Goal: Task Accomplishment & Management: Manage account settings

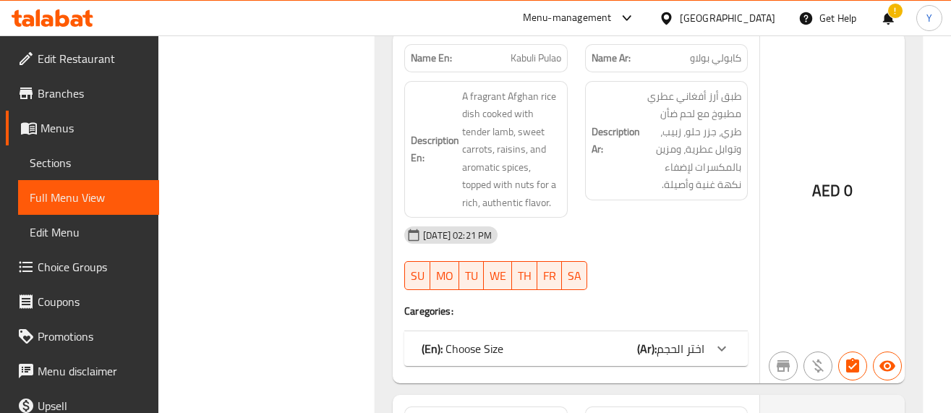
scroll to position [4241, 0]
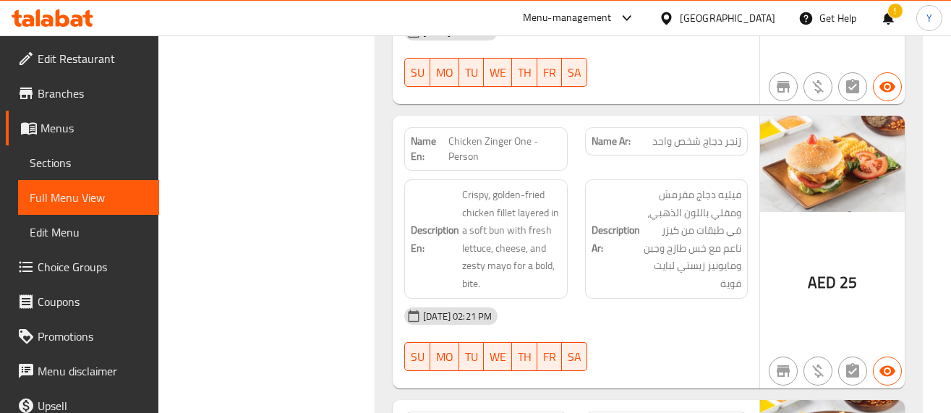
click at [464, 134] on span "Chicken Zinger One - Person" at bounding box center [504, 149] width 112 height 30
copy span "Chicken Zinger One - Person"
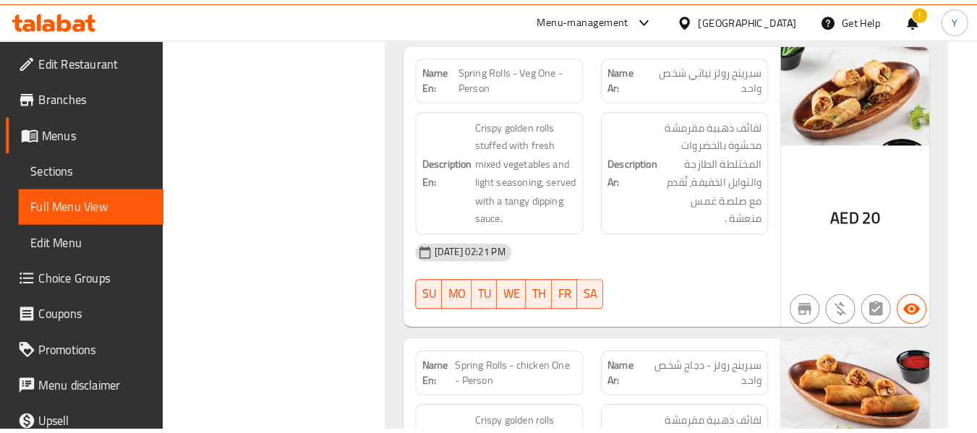
scroll to position [8477, 0]
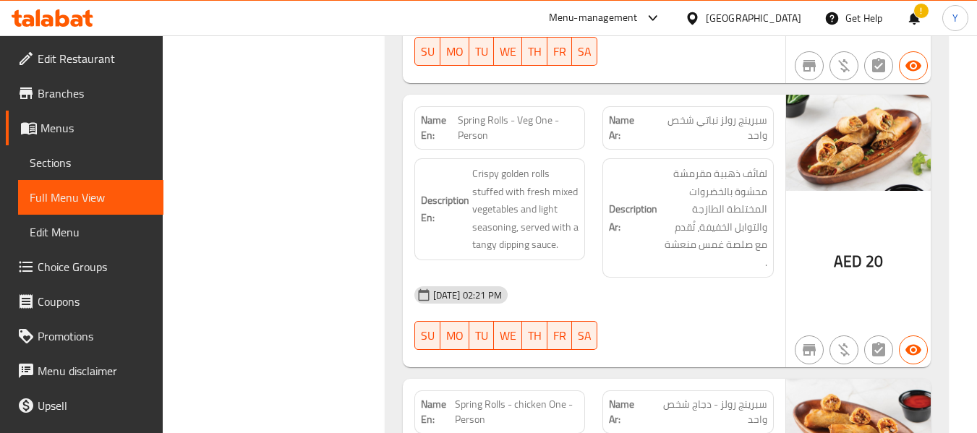
click at [528, 278] on div "06-10-2025 02:21 PM" at bounding box center [594, 295] width 377 height 35
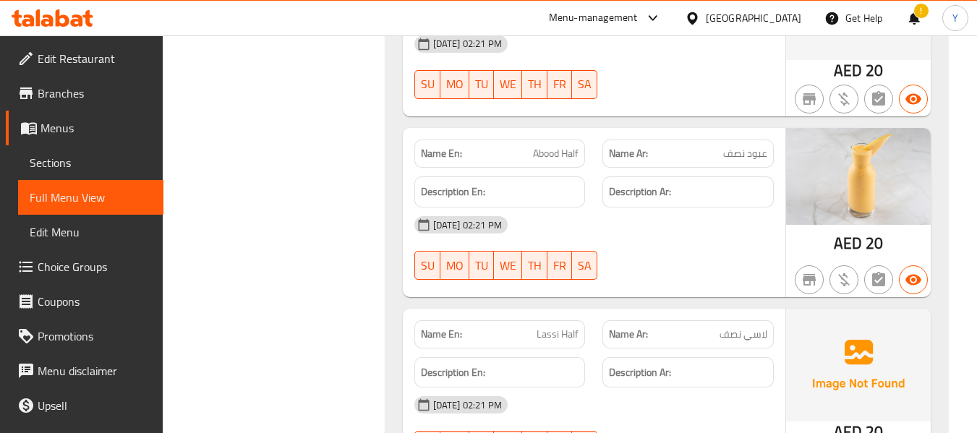
scroll to position [26995, 0]
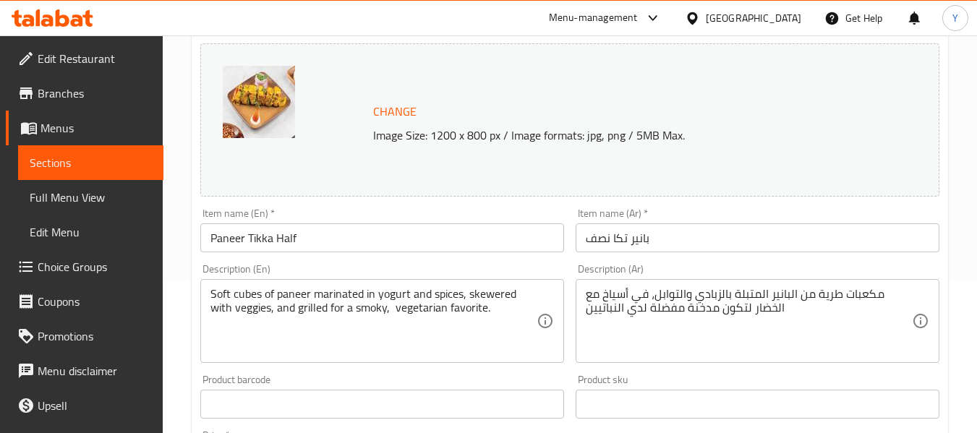
scroll to position [154, 0]
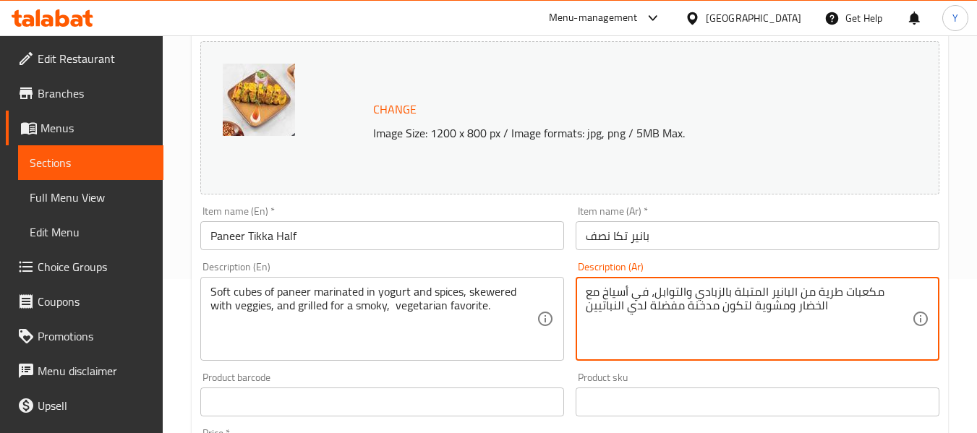
type textarea "مكعبات طرية من البانير المتبلة بالزبادي والتوابل، في أسياخ مع الخضار ومشوية لتك…"
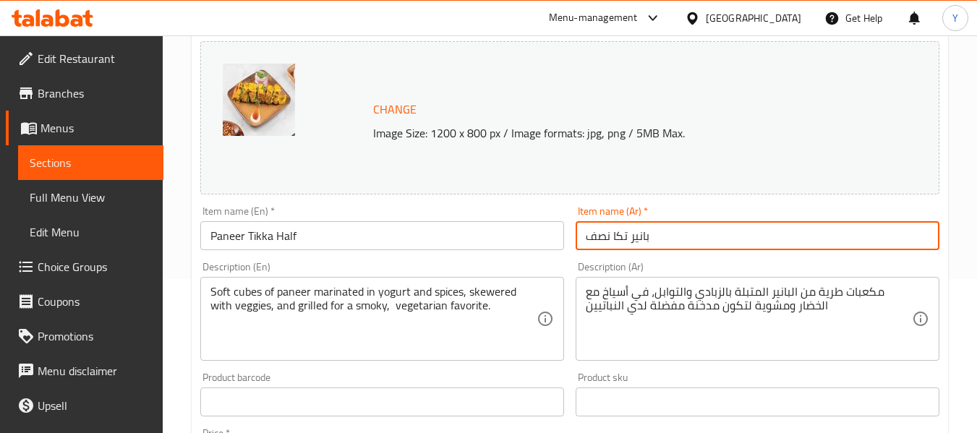
click at [671, 242] on input "بانير تكا نصف" at bounding box center [758, 235] width 364 height 29
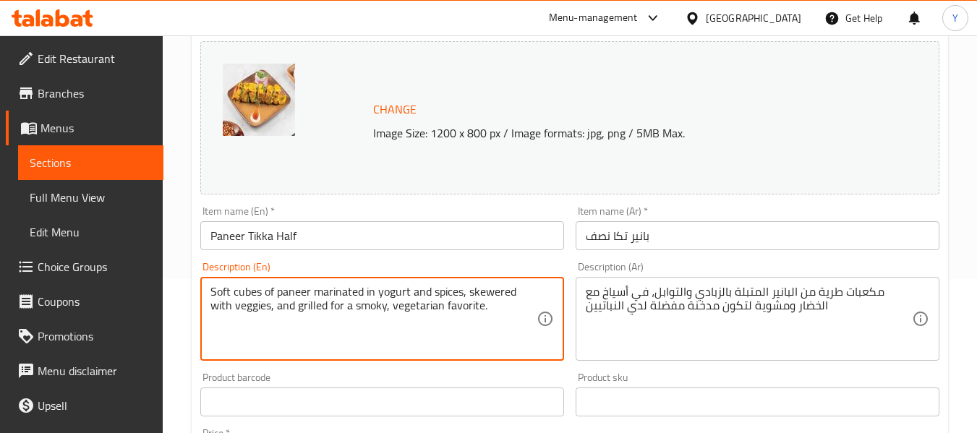
type textarea "Soft cubes of paneer marinated in yogurt and spices, skewered with veggies, and…"
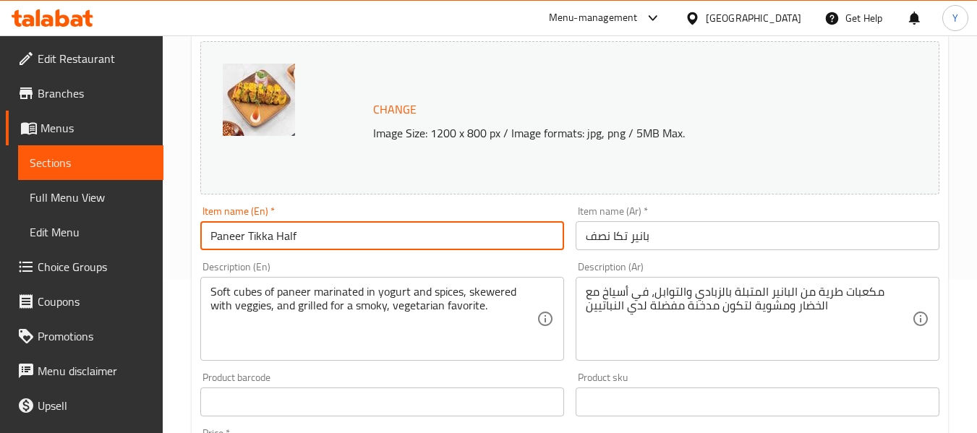
click at [395, 235] on input "Paneer Tikka Half" at bounding box center [382, 235] width 364 height 29
click at [432, 227] on input "Paneer Tikka Half" at bounding box center [382, 235] width 364 height 29
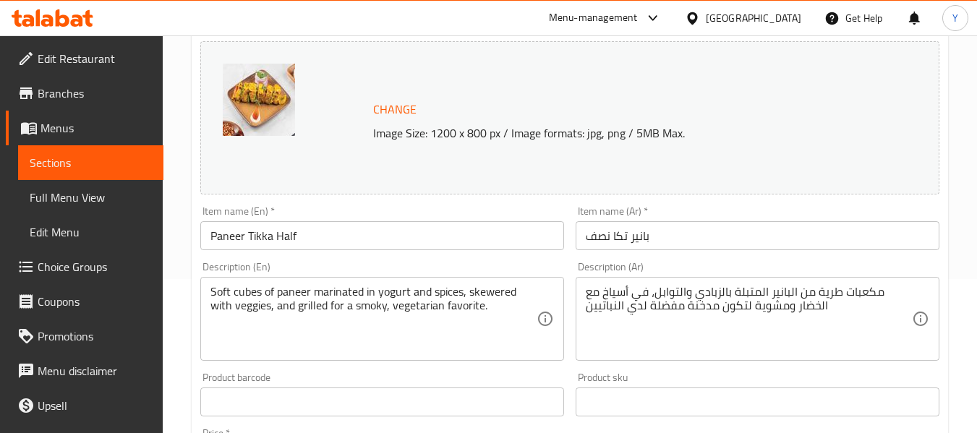
click at [188, 49] on div "Home / Restaurants management / Menus / Sections / item / update Grills section…" at bounding box center [570, 384] width 814 height 1007
click at [74, 162] on span "Sections" at bounding box center [91, 162] width 122 height 17
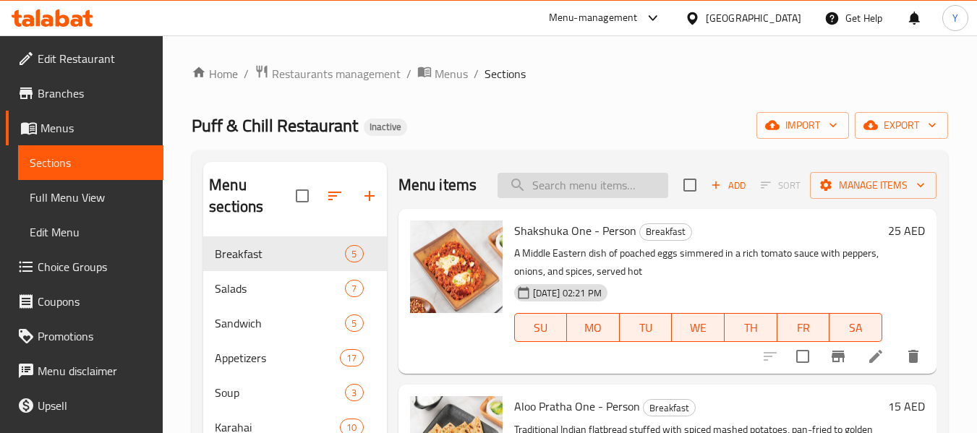
click at [563, 198] on input "search" at bounding box center [583, 185] width 171 height 25
paste input "Caeser salad"
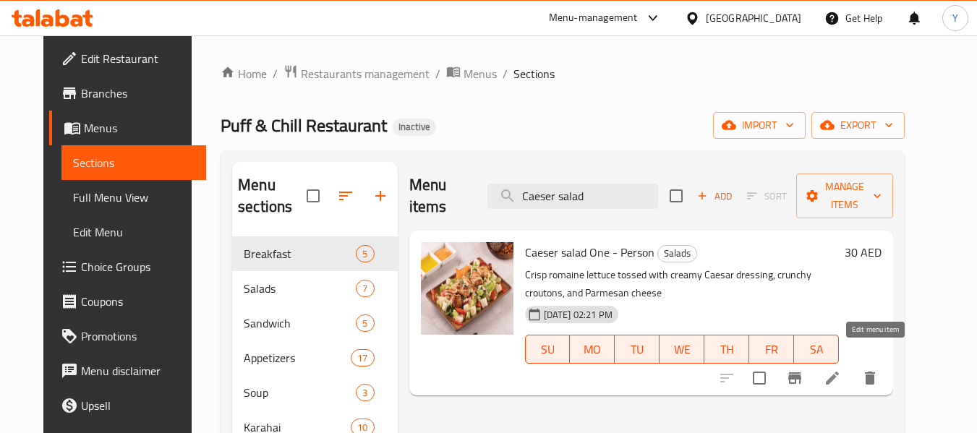
type input "Caeser salad"
click at [841, 370] on icon at bounding box center [832, 378] width 17 height 17
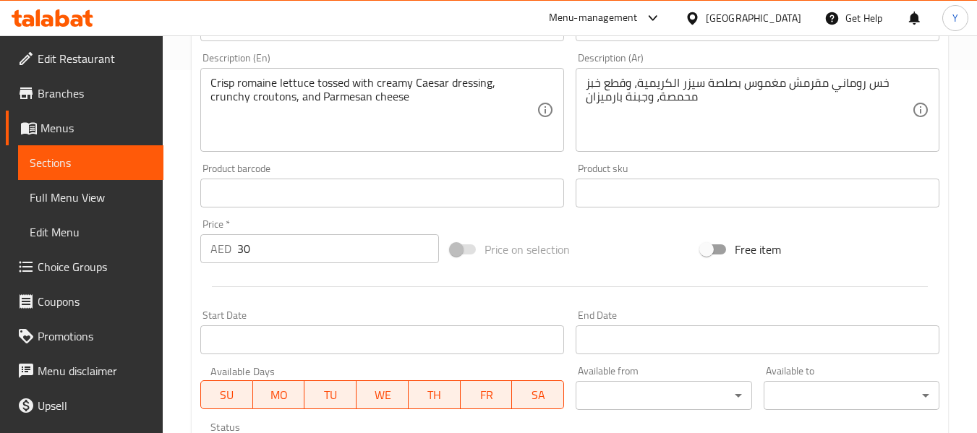
scroll to position [382, 0]
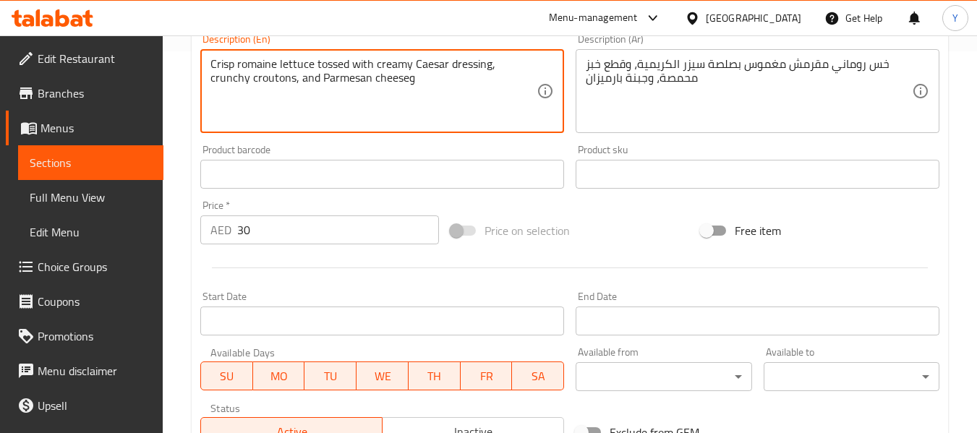
paste textarea "Classic"
click at [367, 83] on textarea "Crisp romaine lettuce tossed with creamy Caesar dressing, crunchy croutons, and…" at bounding box center [373, 91] width 326 height 69
type textarea "Crisp romaine lettuce tossed with creamy Caesar dressing, crunchy croutons, and…"
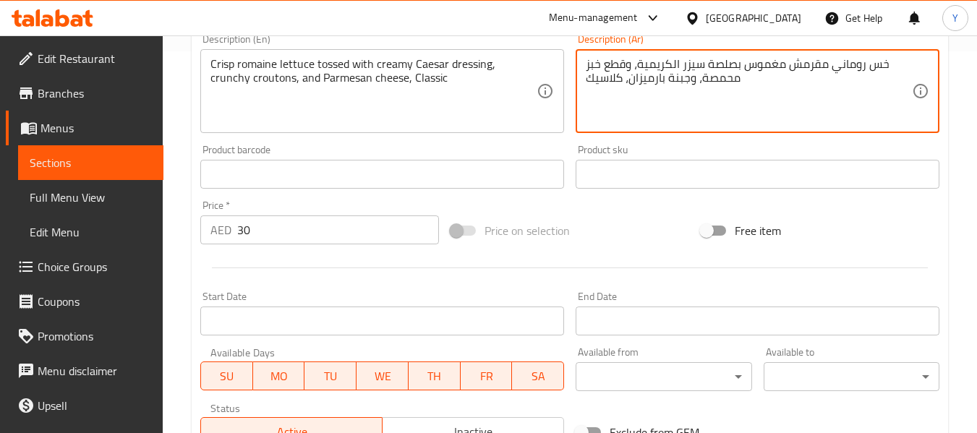
type textarea "خس روماني مقرمش مغموس بصلصة سيزر الكريمية، وقطع خبز محمصة، وجبنة بارميزان، كلاس…"
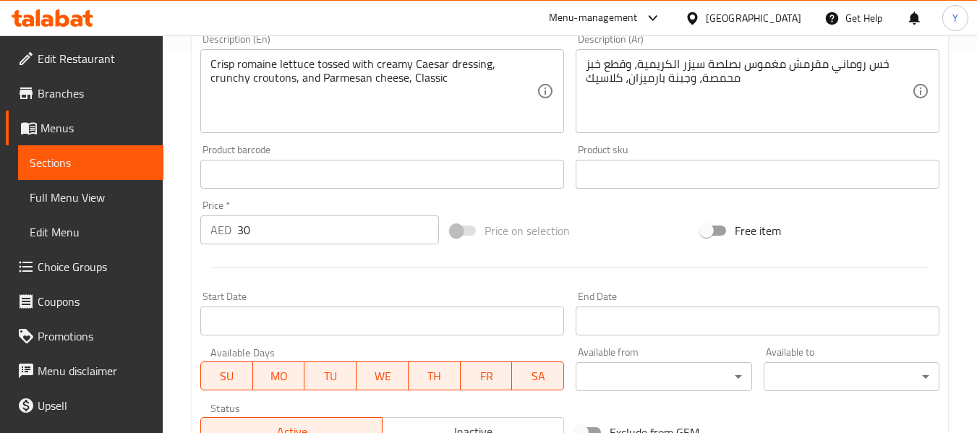
click at [954, 61] on div "Home / Restaurants management / Menus / Sections / item / update Salads section…" at bounding box center [570, 157] width 814 height 1007
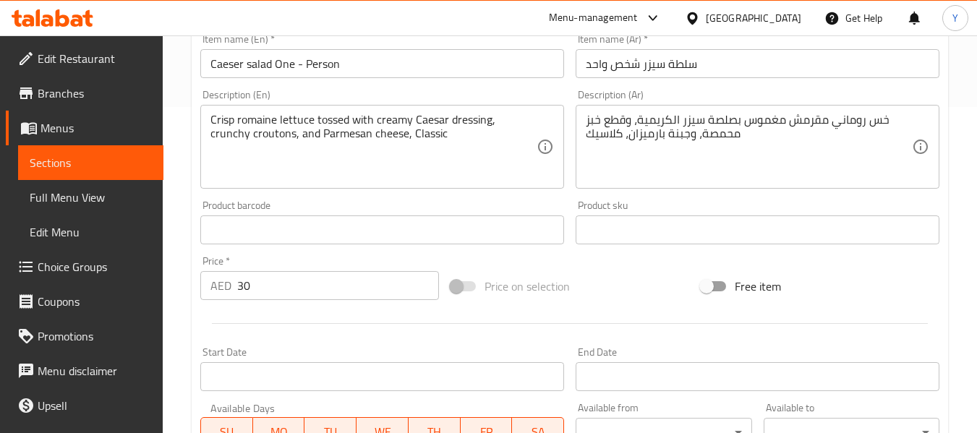
scroll to position [324, 0]
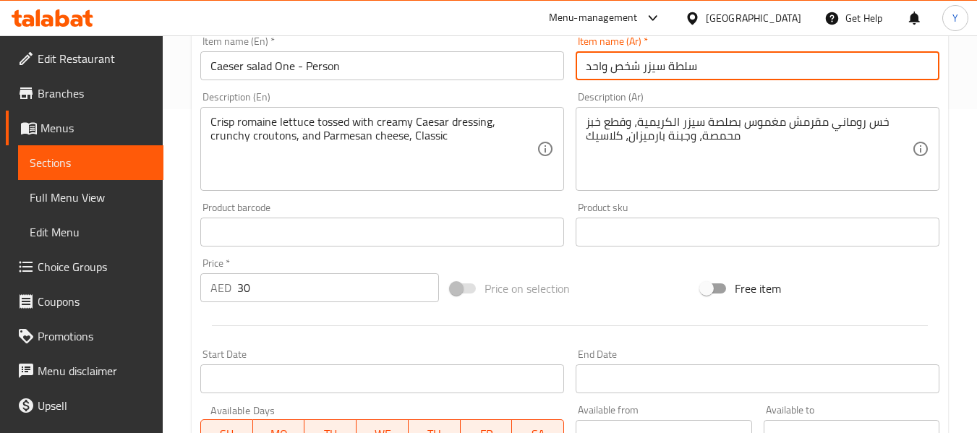
click at [733, 65] on input "سلطة سيزر شخص واحد" at bounding box center [758, 65] width 364 height 29
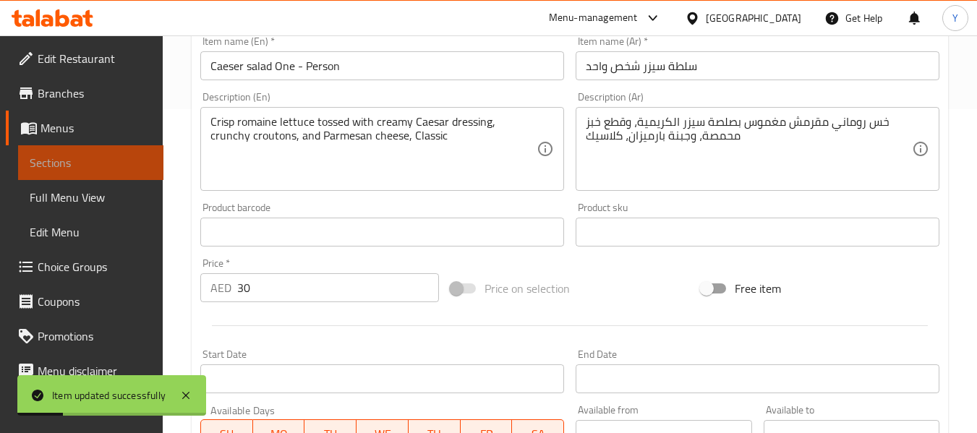
click at [130, 162] on span "Sections" at bounding box center [91, 162] width 122 height 17
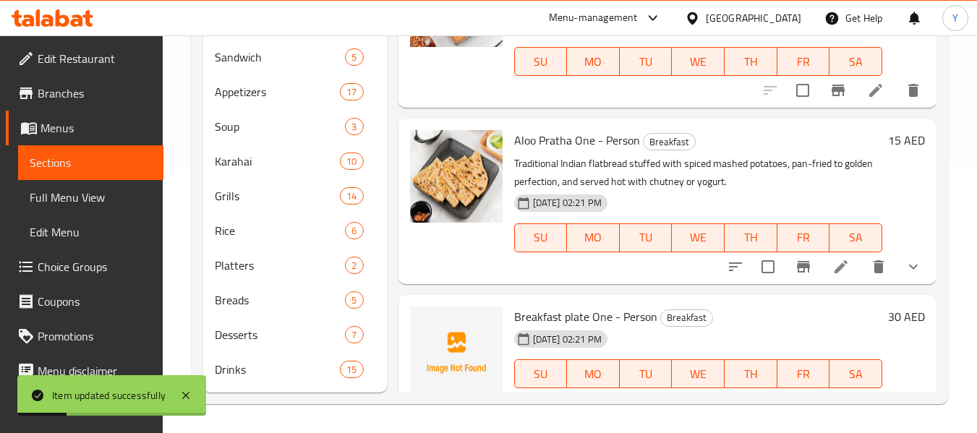
scroll to position [266, 0]
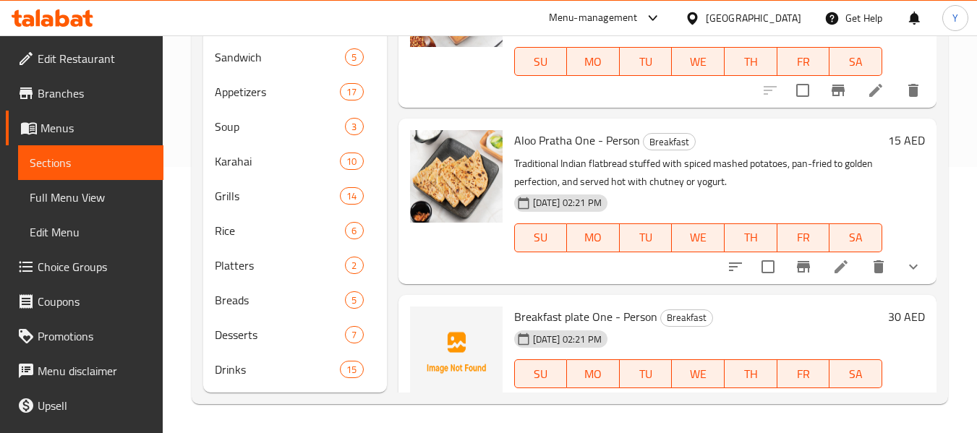
click at [742, 410] on div "Home / Restaurants management / Menus / Sections Puff & Chill Restaurant Inacti…" at bounding box center [570, 101] width 814 height 664
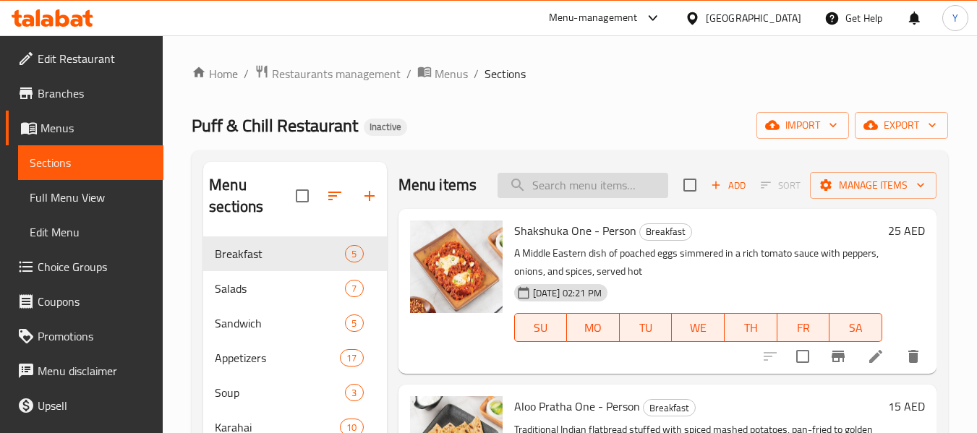
click at [639, 183] on input "search" at bounding box center [583, 185] width 171 height 25
paste input "the perfect curry comp"
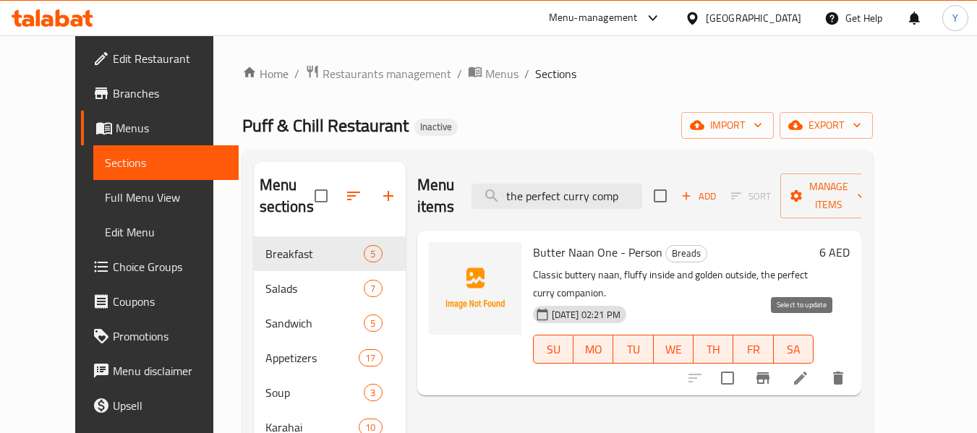
type input "the perfect curry comp"
click at [743, 363] on input "checkbox" at bounding box center [727, 378] width 30 height 30
checkbox input "true"
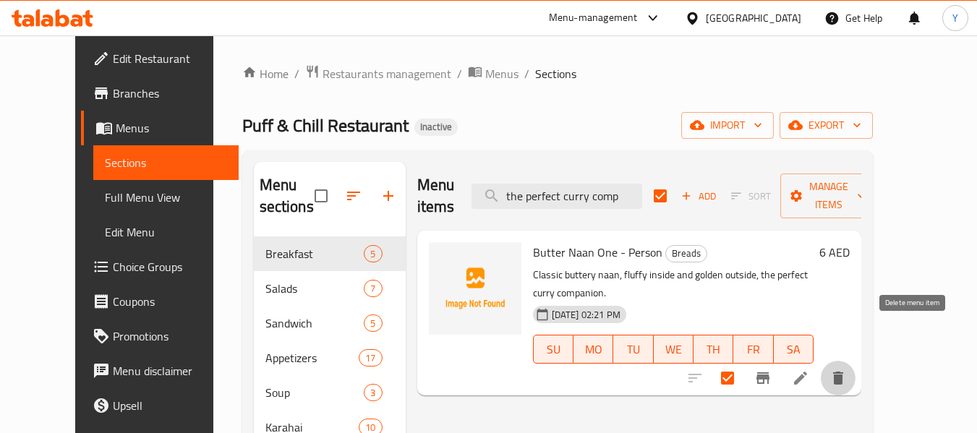
click at [847, 370] on icon "delete" at bounding box center [837, 378] width 17 height 17
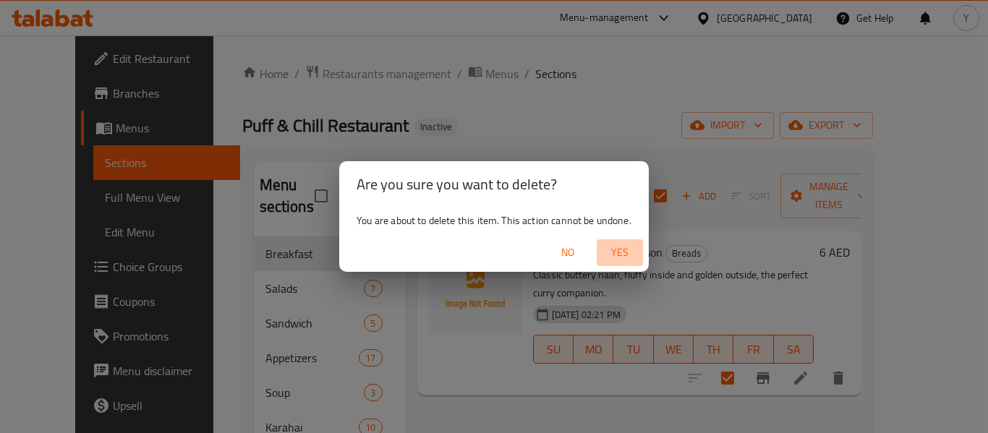
click at [623, 252] on span "Yes" at bounding box center [619, 253] width 35 height 18
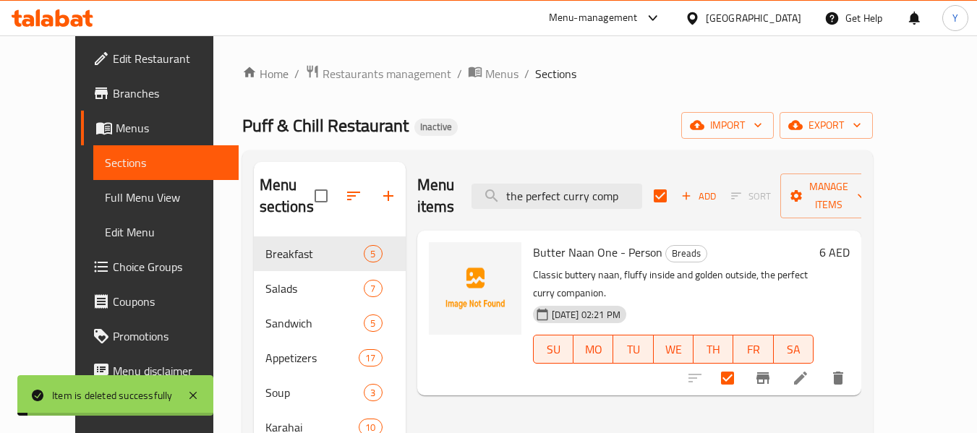
checkbox input "false"
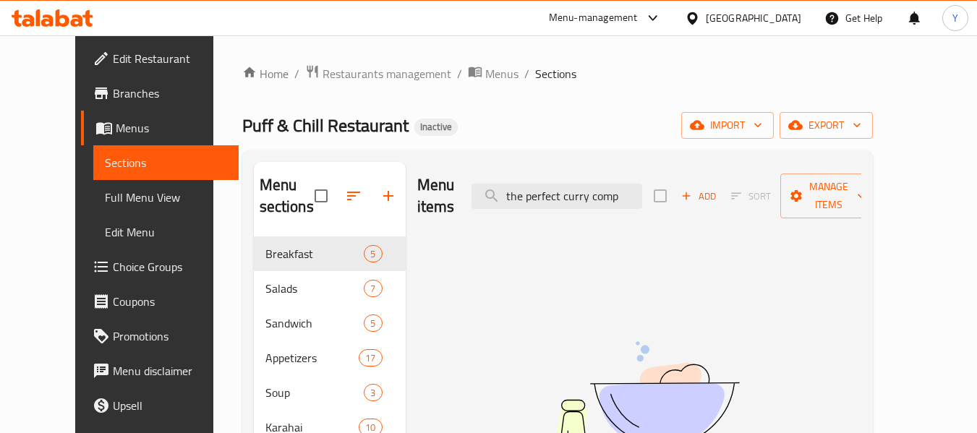
click at [410, 417] on div "Menu items the perfect curry comp Add Sort Manage items No Items found" at bounding box center [634, 410] width 456 height 497
click at [268, 20] on div "Menu-management United Arab Emirates Get Help Y" at bounding box center [488, 18] width 977 height 35
click at [600, 189] on input "the perfect curry comp" at bounding box center [556, 196] width 171 height 25
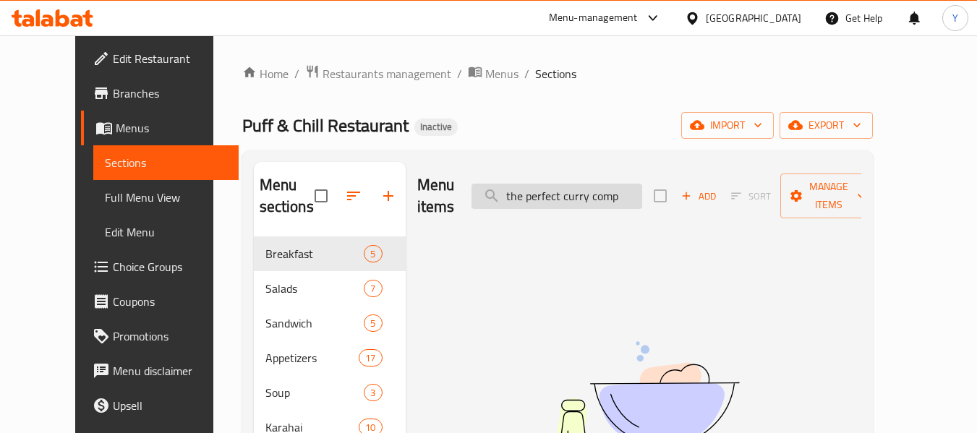
click at [600, 189] on input "the perfect curry comp" at bounding box center [556, 196] width 171 height 25
paste input "Chicken Zinger One - Person"
type input "Chicken Zinger One - Person"
checkbox input "true"
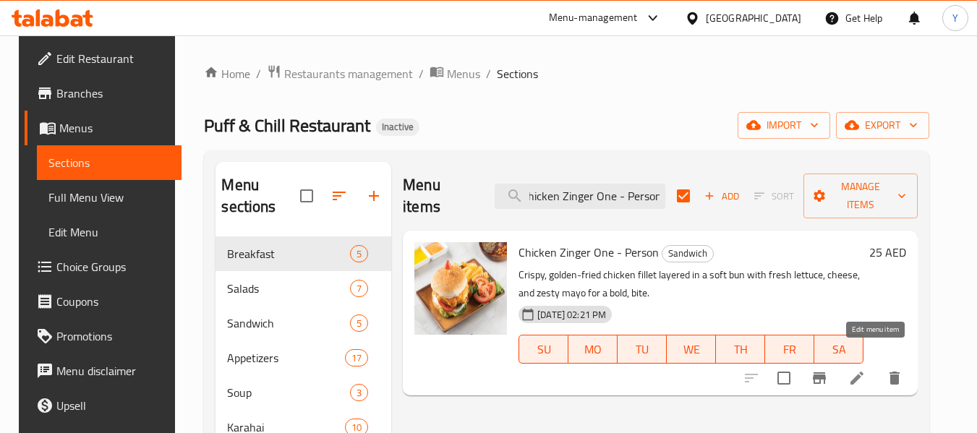
type input "Chicken Zinger One - Person"
click at [866, 370] on icon at bounding box center [856, 378] width 17 height 17
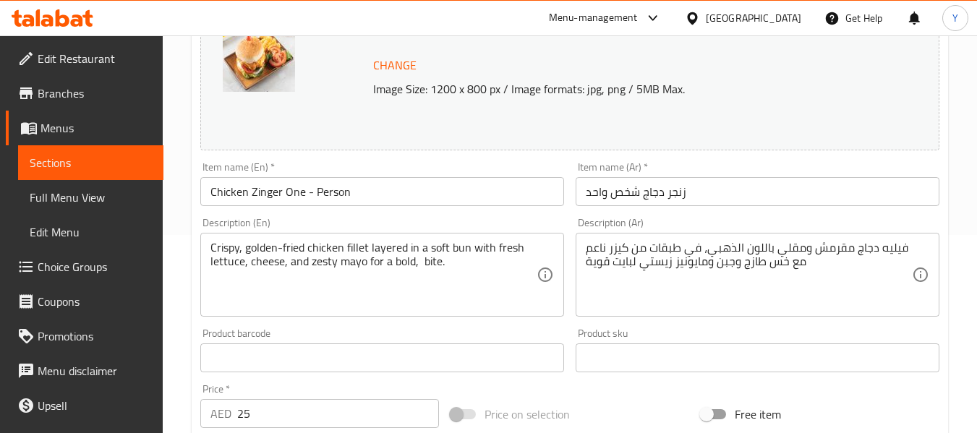
scroll to position [202, 0]
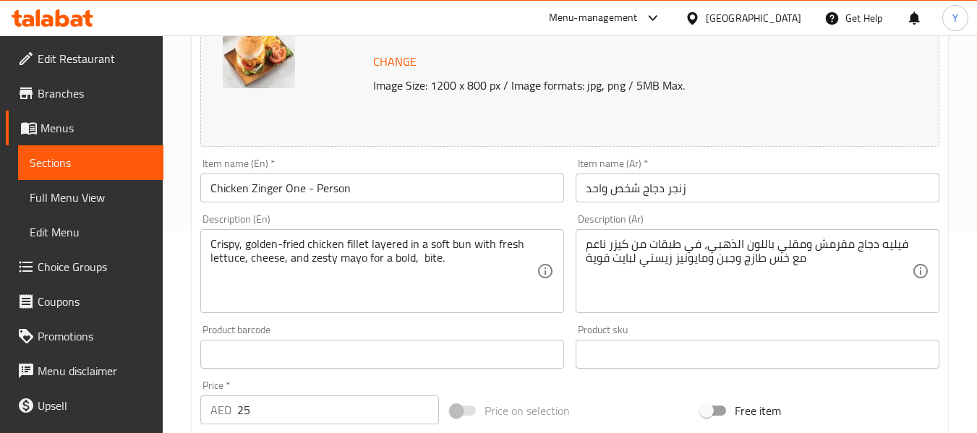
click at [346, 221] on div "Description (En) Crispy, golden-fried chicken fillet layered in a soft bun with…" at bounding box center [382, 263] width 364 height 99
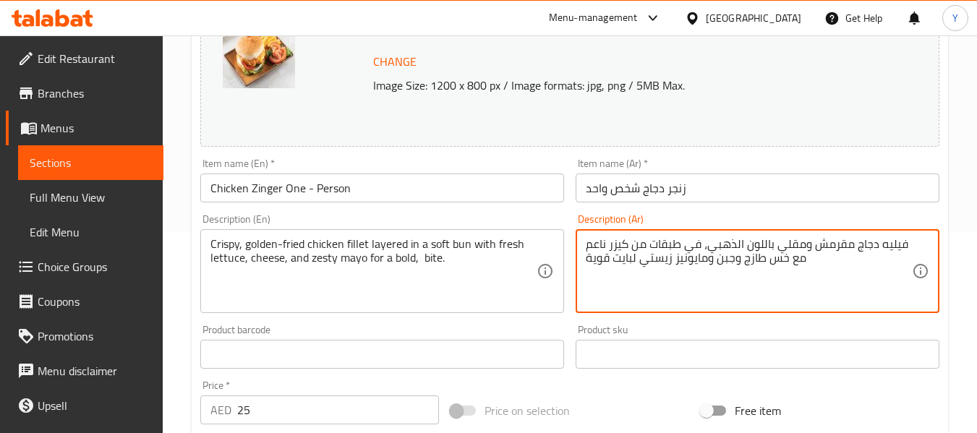
drag, startPoint x: 680, startPoint y: 246, endPoint x: 584, endPoint y: 244, distance: 96.2
paste textarea "ي كيزر طري"
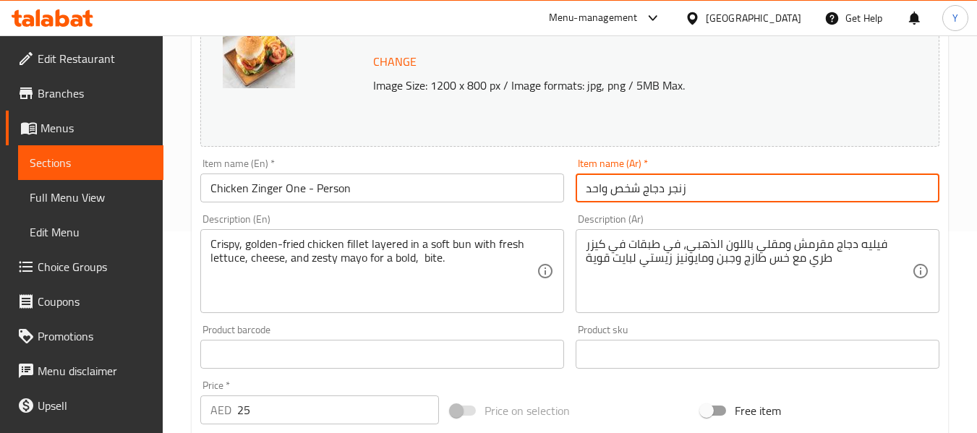
click at [640, 190] on input "زنجر دجاج شخص واحد" at bounding box center [758, 188] width 364 height 29
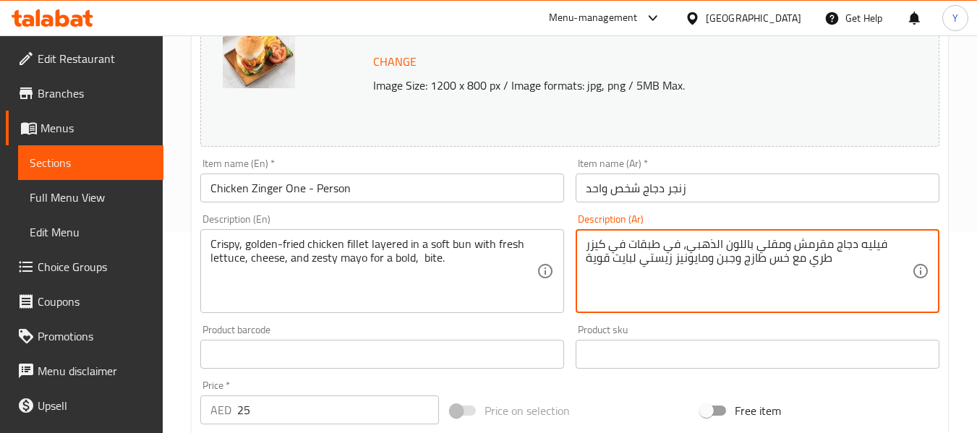
click at [699, 244] on textarea "فيليه دجاج مقرمش ومقلي باللون الذهبي، في طبقات في كيزر طري مع خس طازج وجبن وماي…" at bounding box center [749, 271] width 326 height 69
type textarea "فيليه دجاج مقرمش ومقلي باللون الذهبي، طبقات في كيزر طري مع خس طازج وجبن ومايوني…"
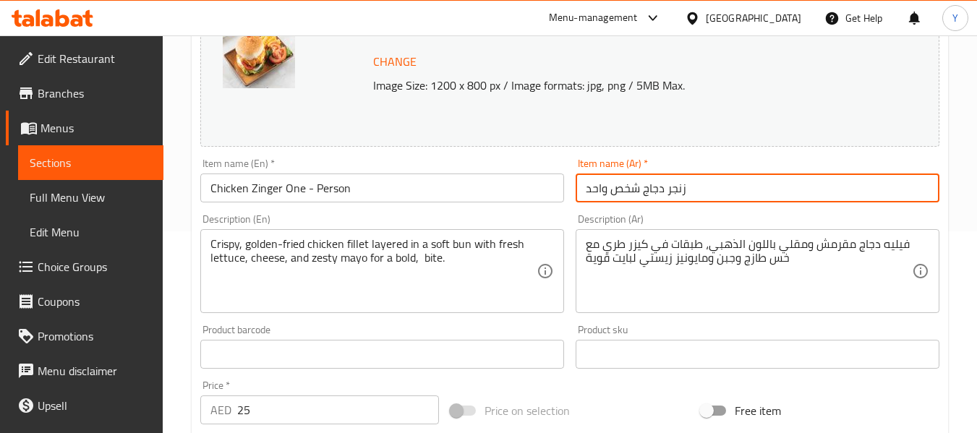
click at [725, 196] on input "زنجر دجاج شخص واحد" at bounding box center [758, 188] width 364 height 29
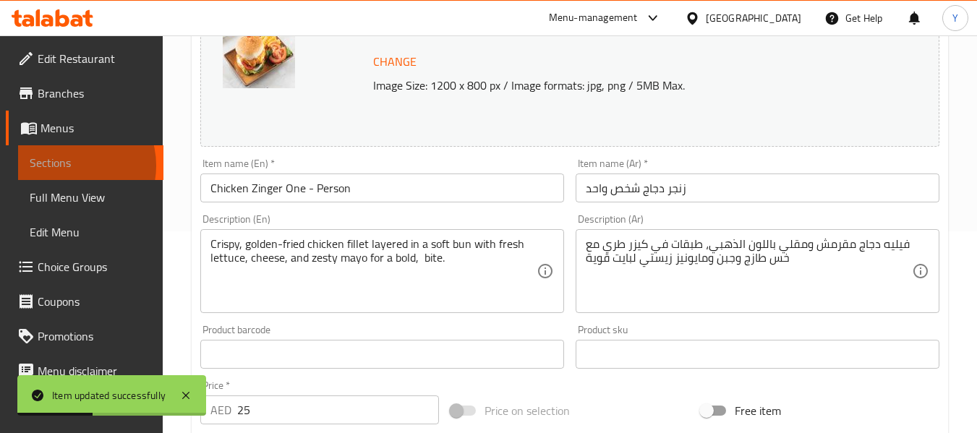
click at [69, 166] on span "Sections" at bounding box center [91, 162] width 122 height 17
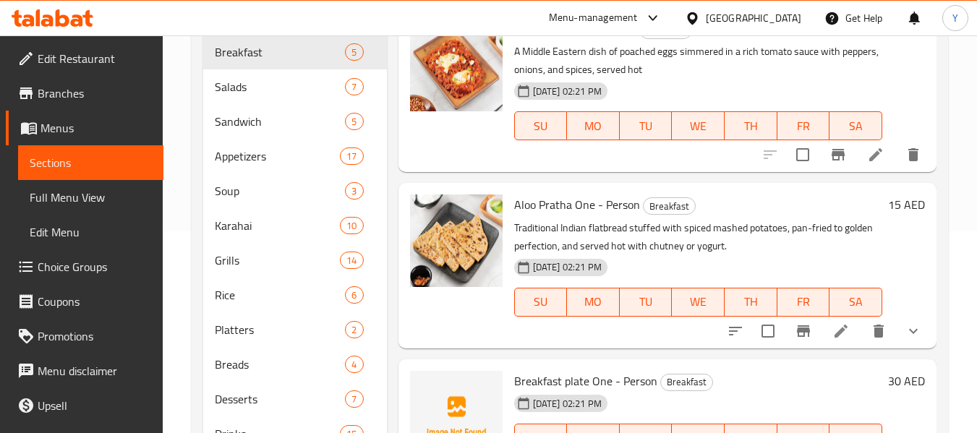
click at [395, 405] on div "Menu items Add Sort Manage items Shakshuka One - Person Breakfast A Middle East…" at bounding box center [662, 208] width 550 height 497
click at [122, 195] on span "Full Menu View" at bounding box center [91, 197] width 122 height 17
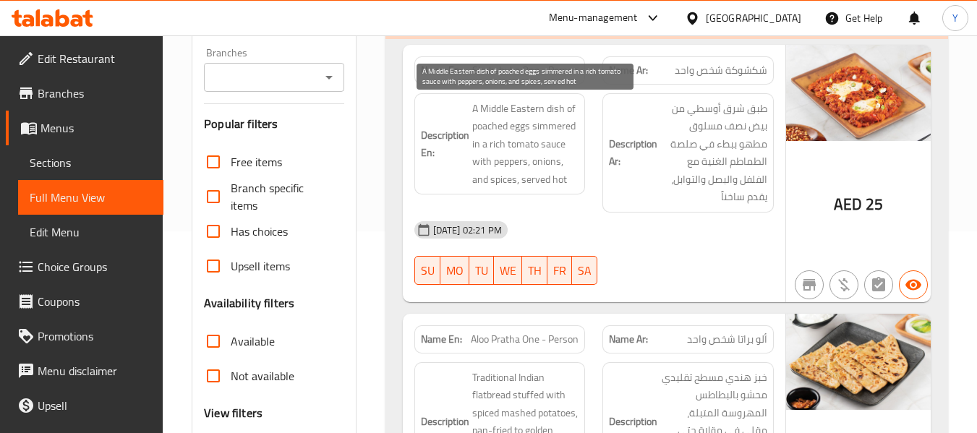
click at [540, 130] on span "A Middle Eastern dish of poached eggs simmered in a rich tomato sauce with pepp…" at bounding box center [525, 144] width 107 height 89
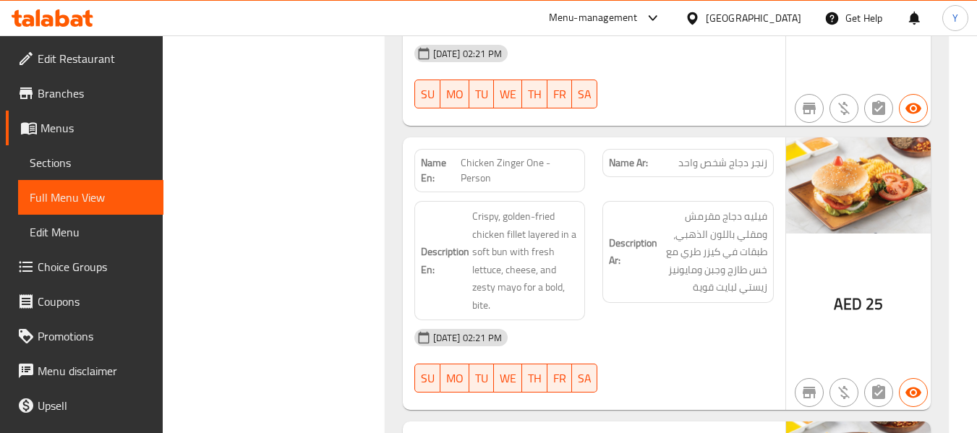
click at [695, 155] on span "زنجر دجاج شخص واحد" at bounding box center [722, 162] width 89 height 15
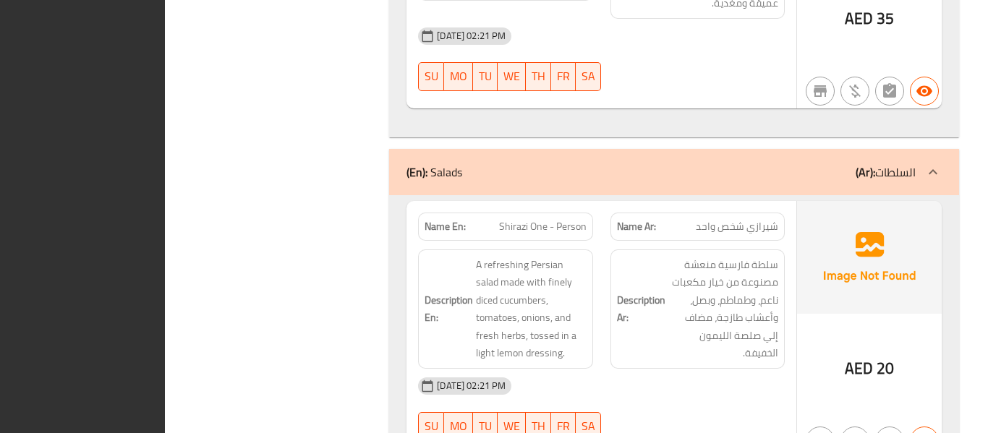
scroll to position [1727, 0]
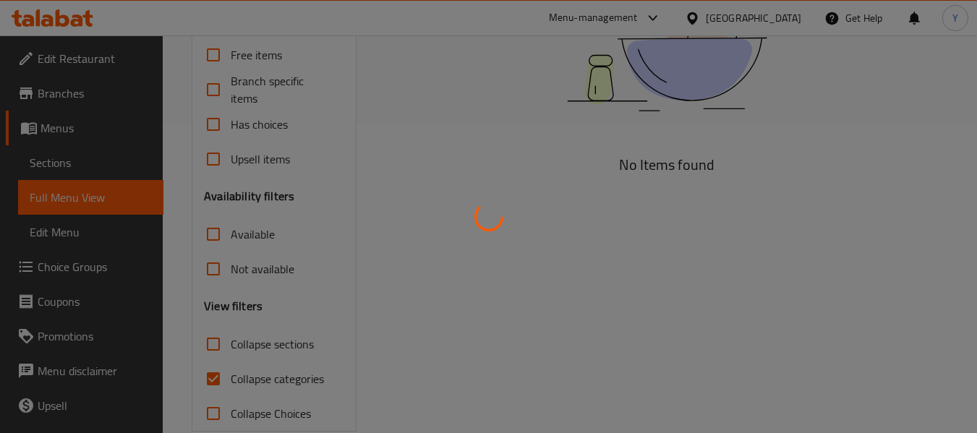
scroll to position [336, 0]
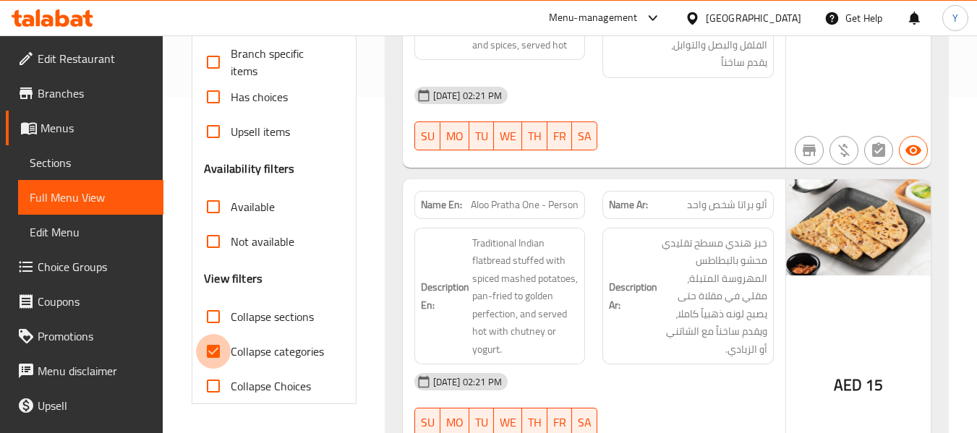
click at [222, 348] on input "Collapse categories" at bounding box center [213, 351] width 35 height 35
checkbox input "false"
click at [707, 197] on span "ألو براتا شخص واحد" at bounding box center [727, 204] width 80 height 15
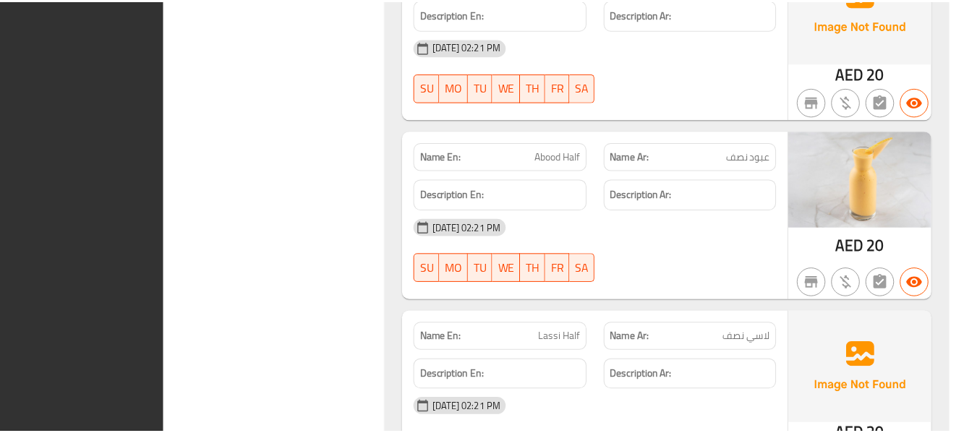
scroll to position [27336, 0]
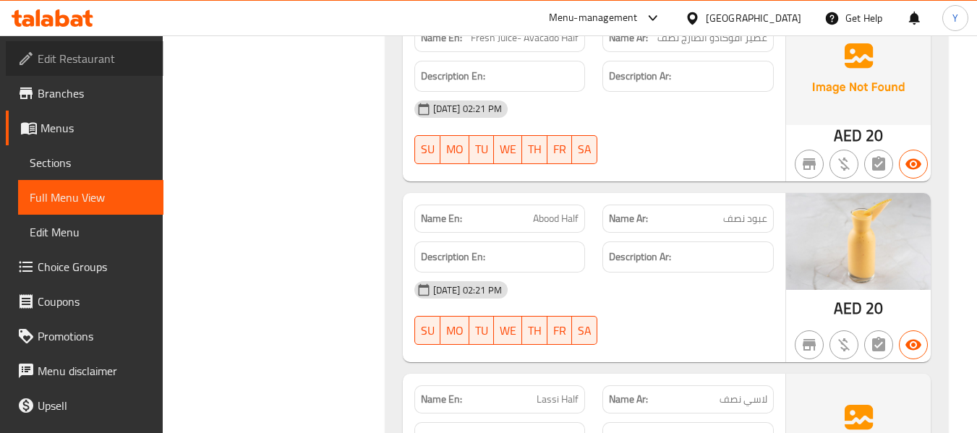
click at [95, 57] on span "Edit Restaurant" at bounding box center [95, 58] width 114 height 17
